Goal: Information Seeking & Learning: Learn about a topic

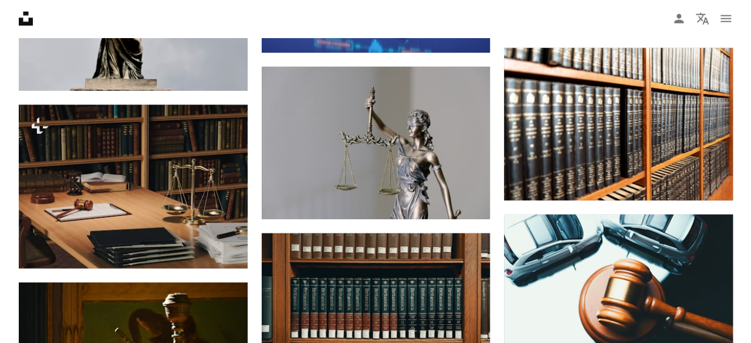
scroll to position [1467, 0]
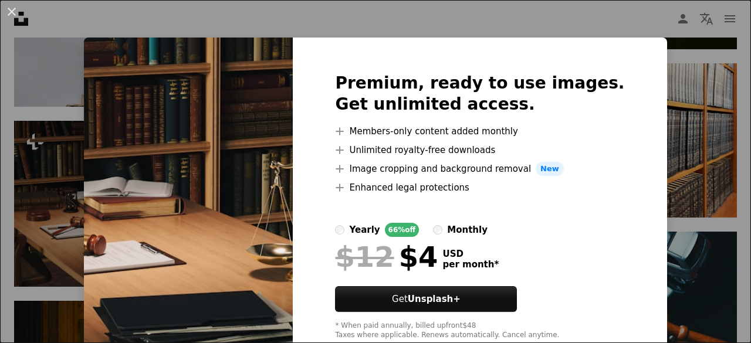
click at [117, 153] on img at bounding box center [188, 207] width 209 height 338
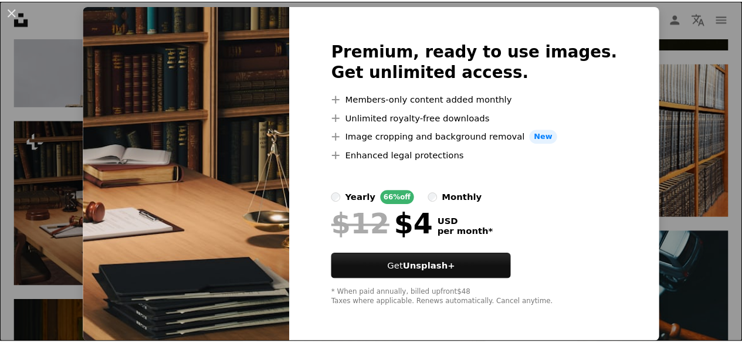
scroll to position [0, 0]
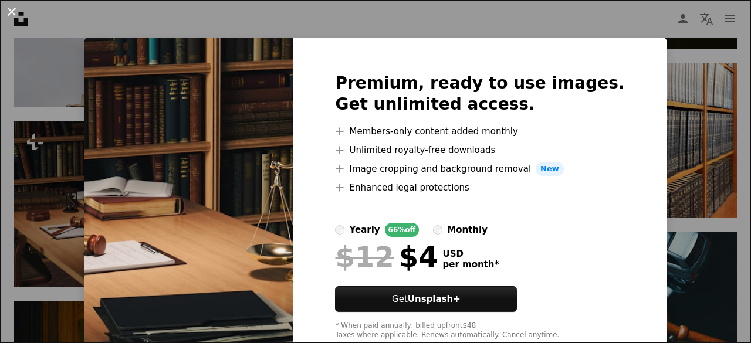
click at [8, 11] on button "An X shape" at bounding box center [12, 12] width 14 height 14
